Goal: Information Seeking & Learning: Check status

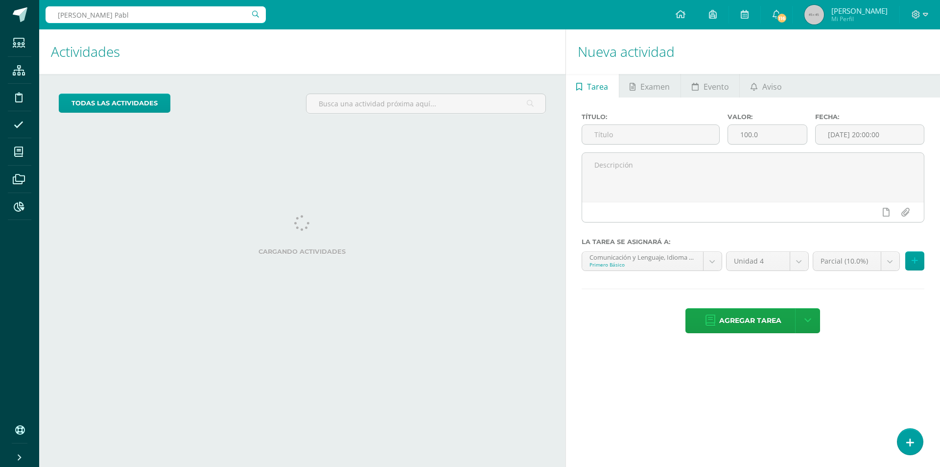
type input "ochoa Pablo"
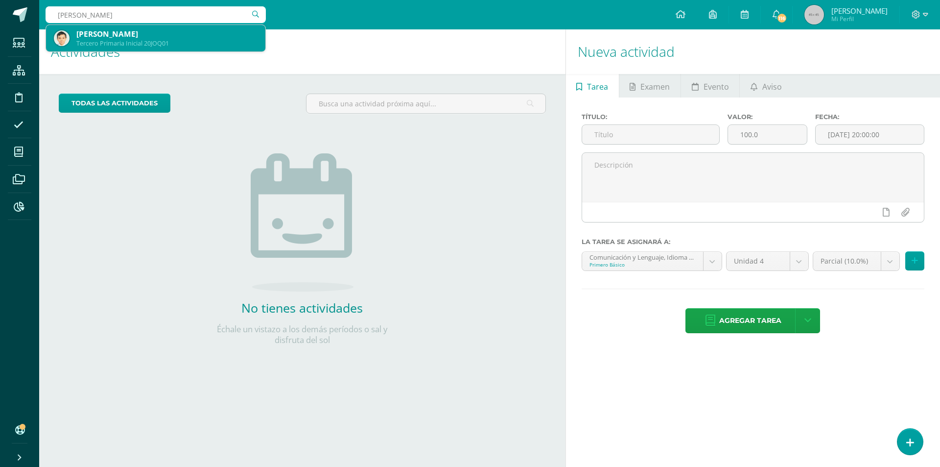
click at [126, 35] on div "José Pablo Ochoa Quiñonez" at bounding box center [166, 34] width 181 height 10
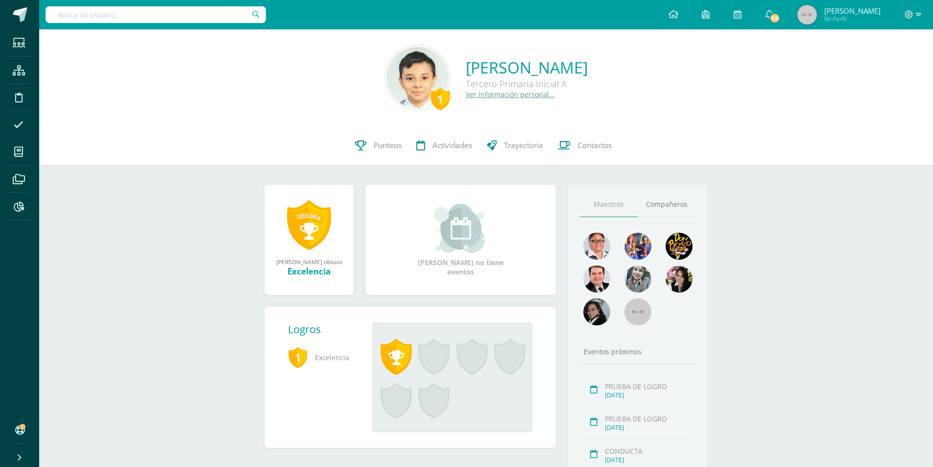
click at [168, 10] on input "text" at bounding box center [156, 14] width 220 height 17
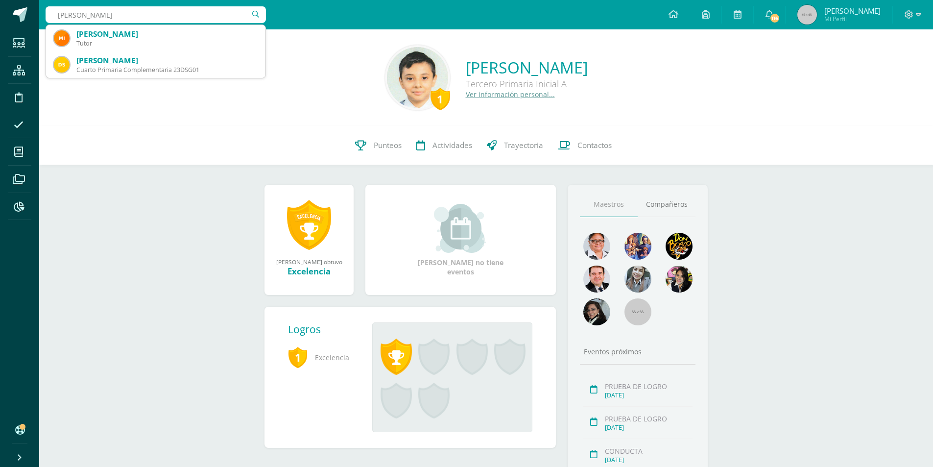
type input "[PERSON_NAME]"
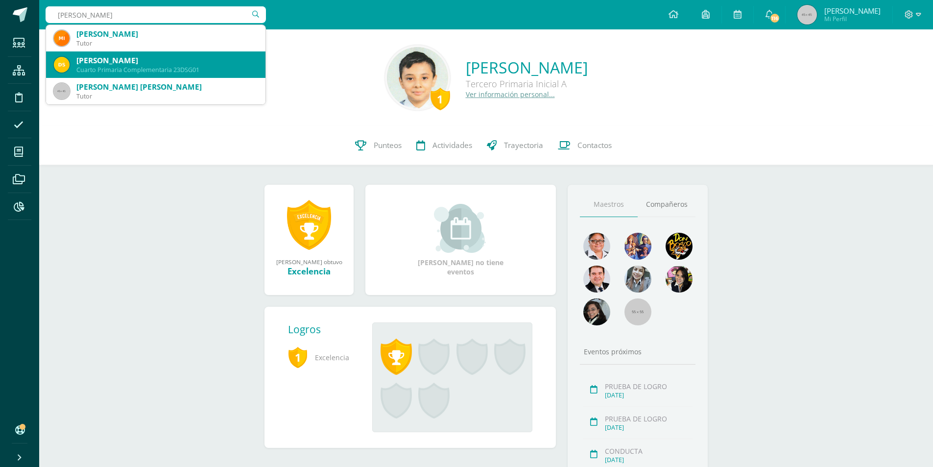
click at [190, 61] on div "David Ezequiel Samayoa Guerra" at bounding box center [166, 60] width 181 height 10
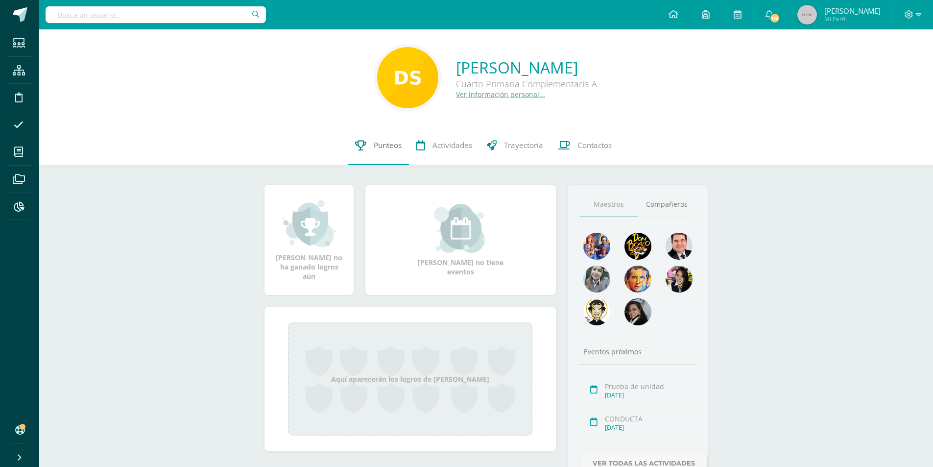
click at [393, 149] on span "Punteos" at bounding box center [388, 145] width 28 height 10
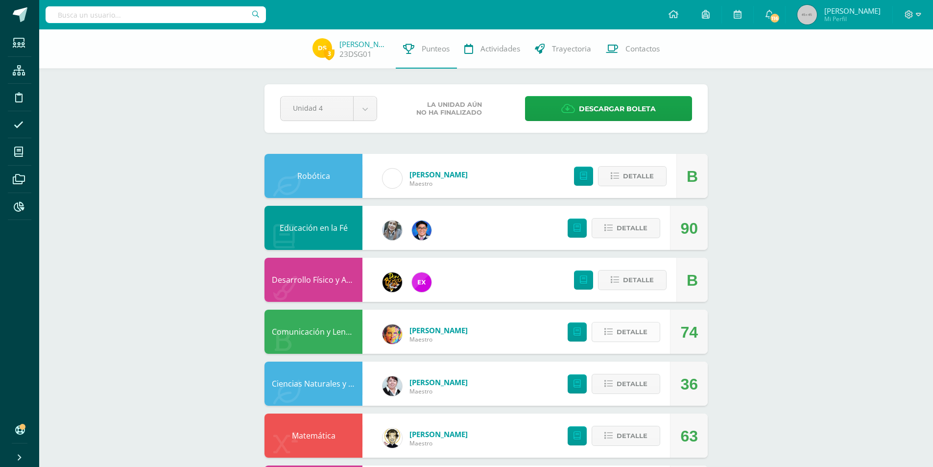
click at [642, 335] on span "Detalle" at bounding box center [631, 332] width 31 height 18
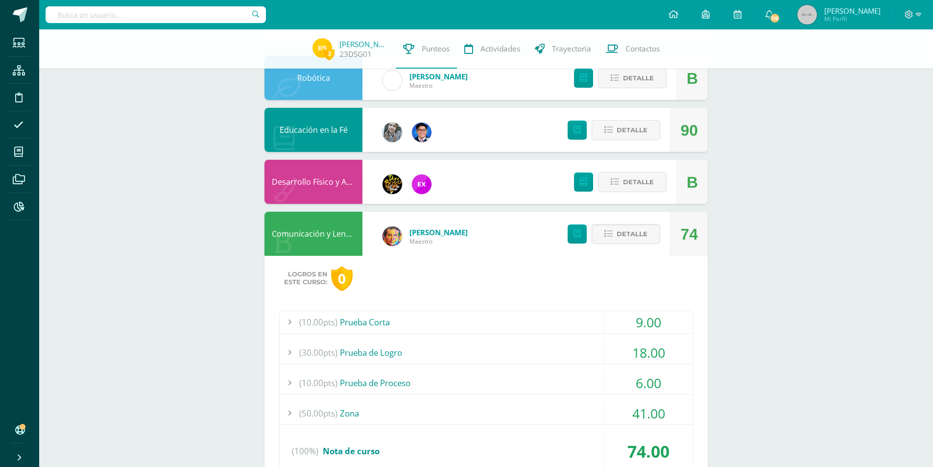
scroll to position [147, 0]
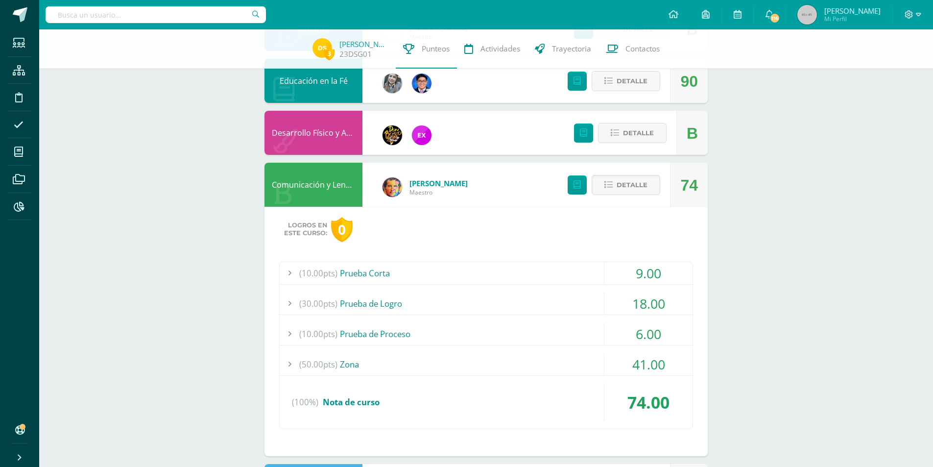
click at [791, 347] on div "3 [PERSON_NAME] 23DSG01 Punteos Actividades Trayectoria Contactos Pendiente Uni…" at bounding box center [486, 464] width 894 height 1164
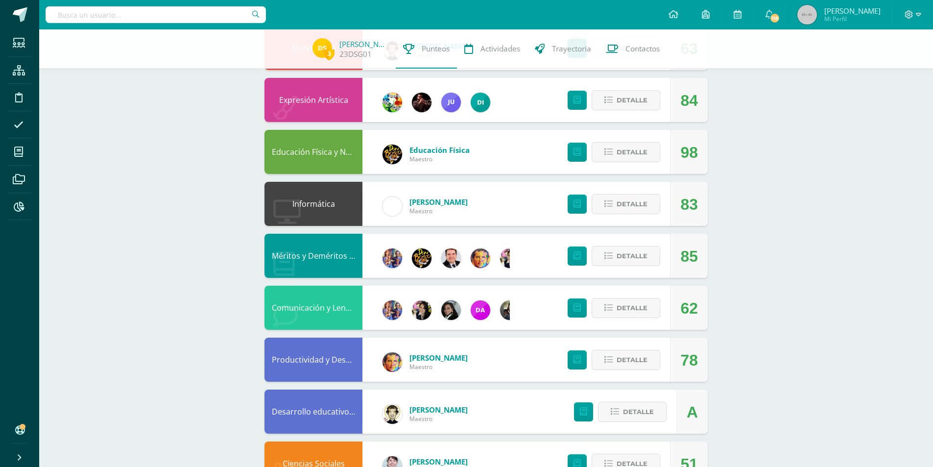
scroll to position [727, 0]
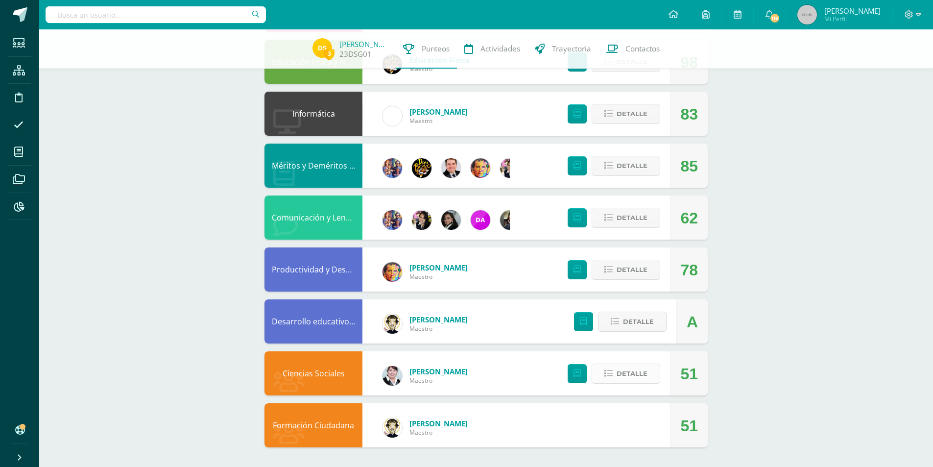
click at [637, 373] on span "Detalle" at bounding box center [631, 373] width 31 height 18
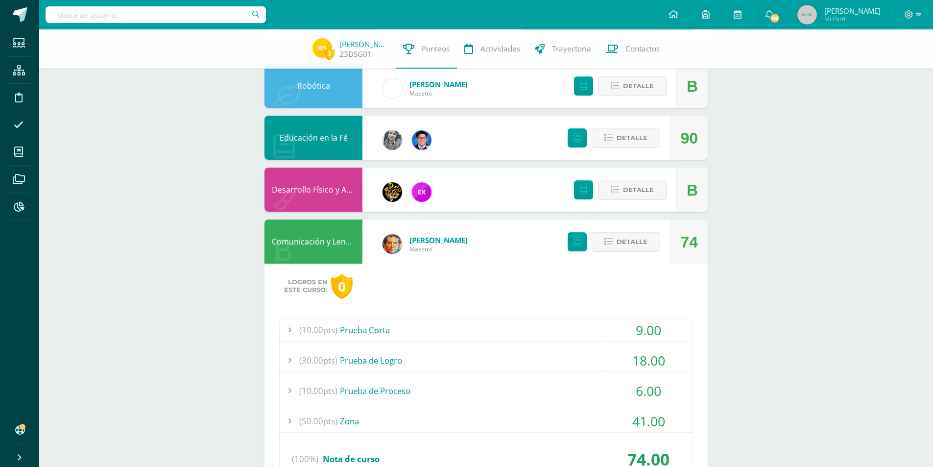
scroll to position [0, 0]
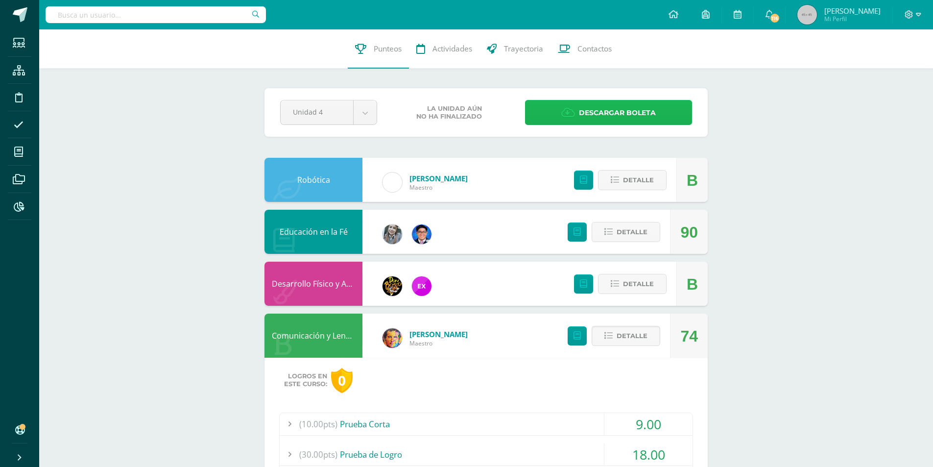
click at [574, 117] on icon at bounding box center [568, 112] width 14 height 11
